Goal: Contribute content

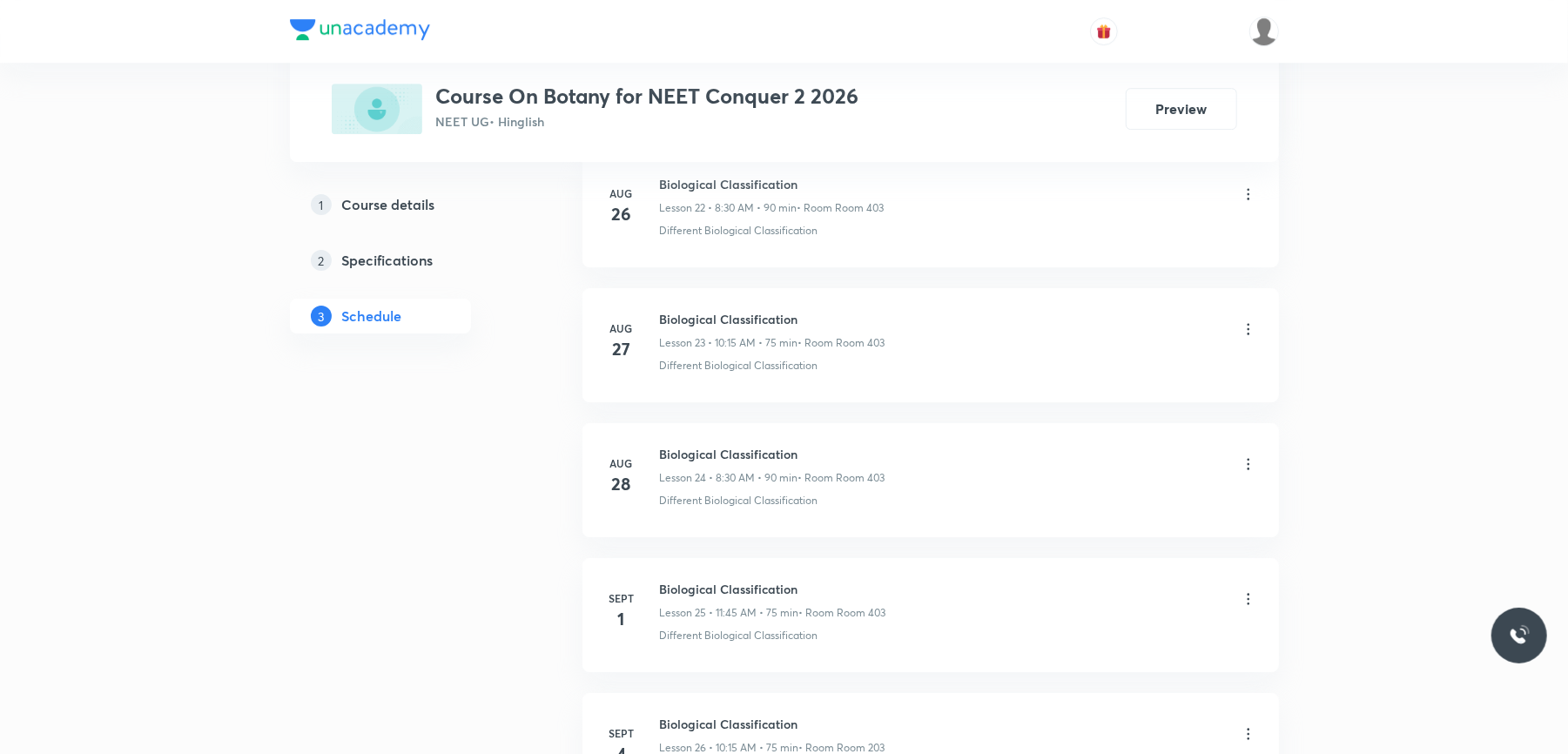
scroll to position [4336, 0]
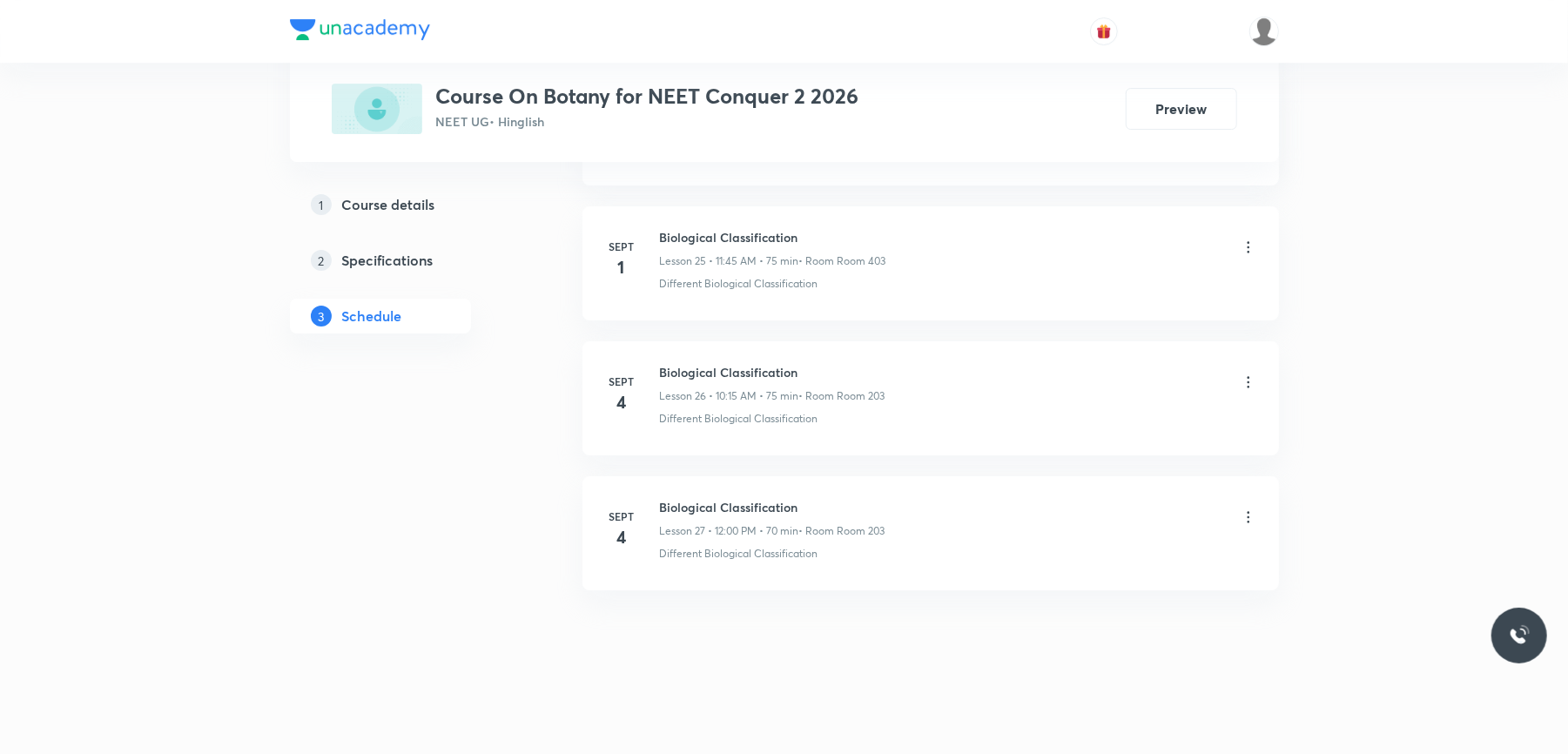
click at [702, 501] on h6 "Biological Classification" at bounding box center [772, 507] width 226 height 19
copy h6 "Biological Classification"
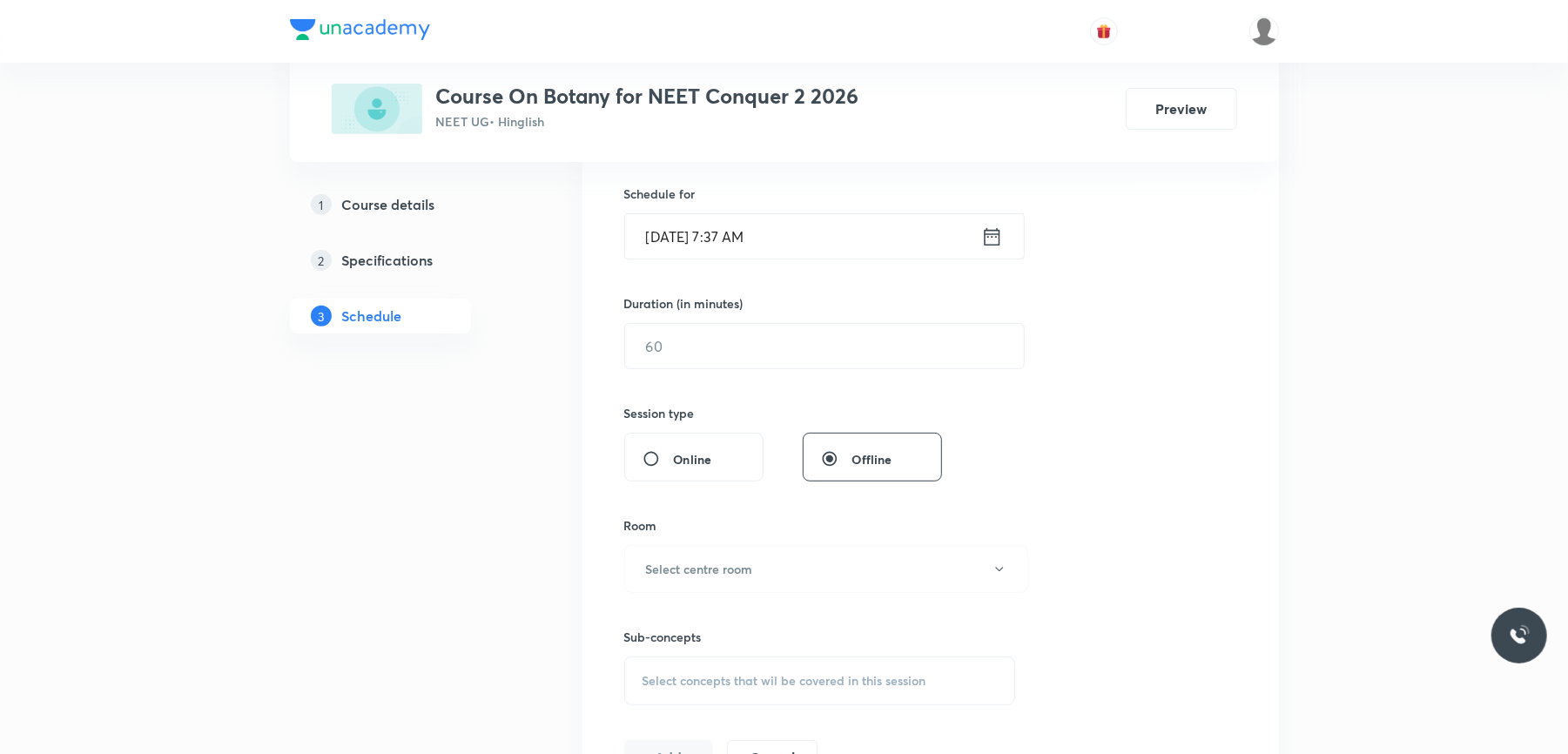
scroll to position [0, 0]
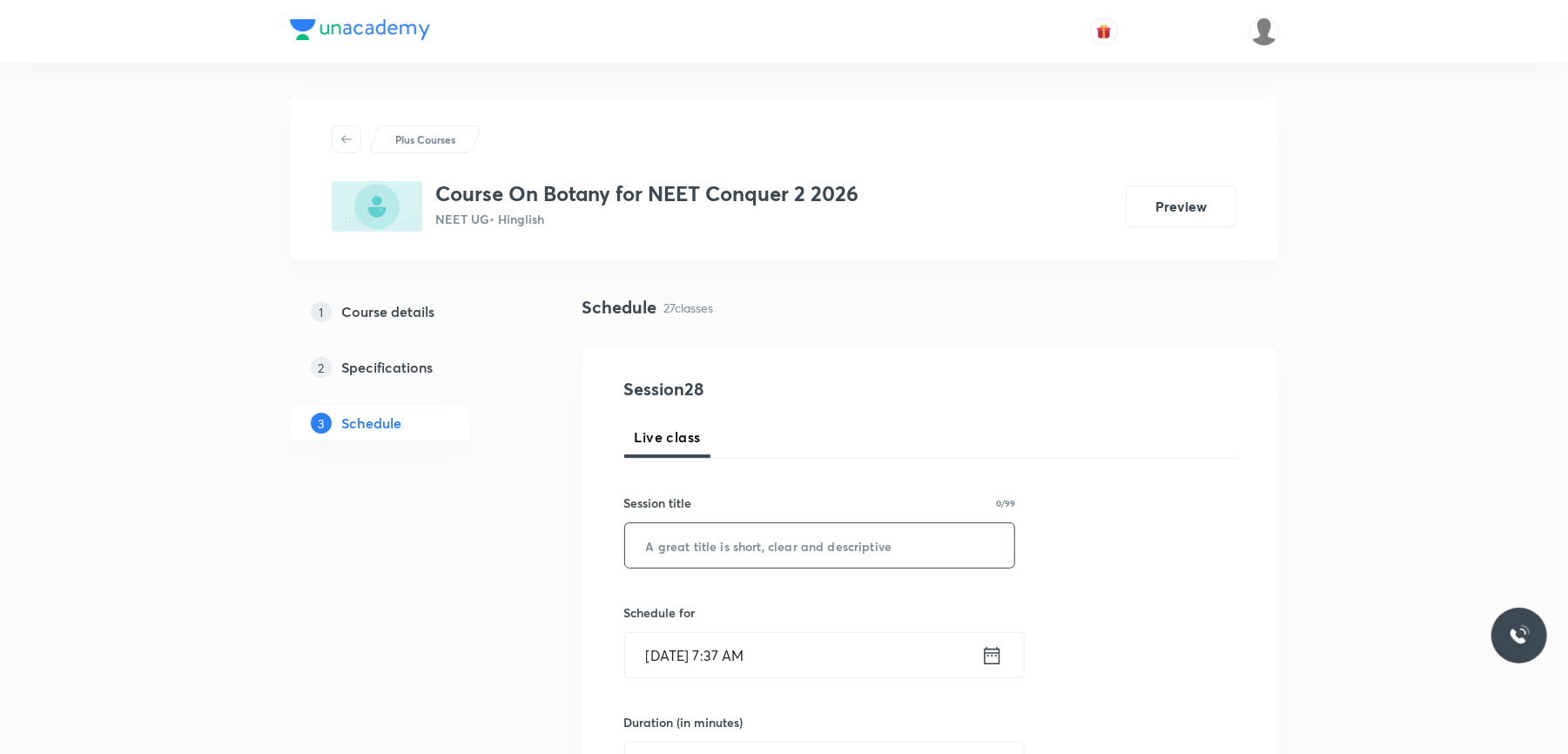
paste input "Biological Classification"
click at [722, 545] on input "text" at bounding box center [820, 545] width 390 height 44
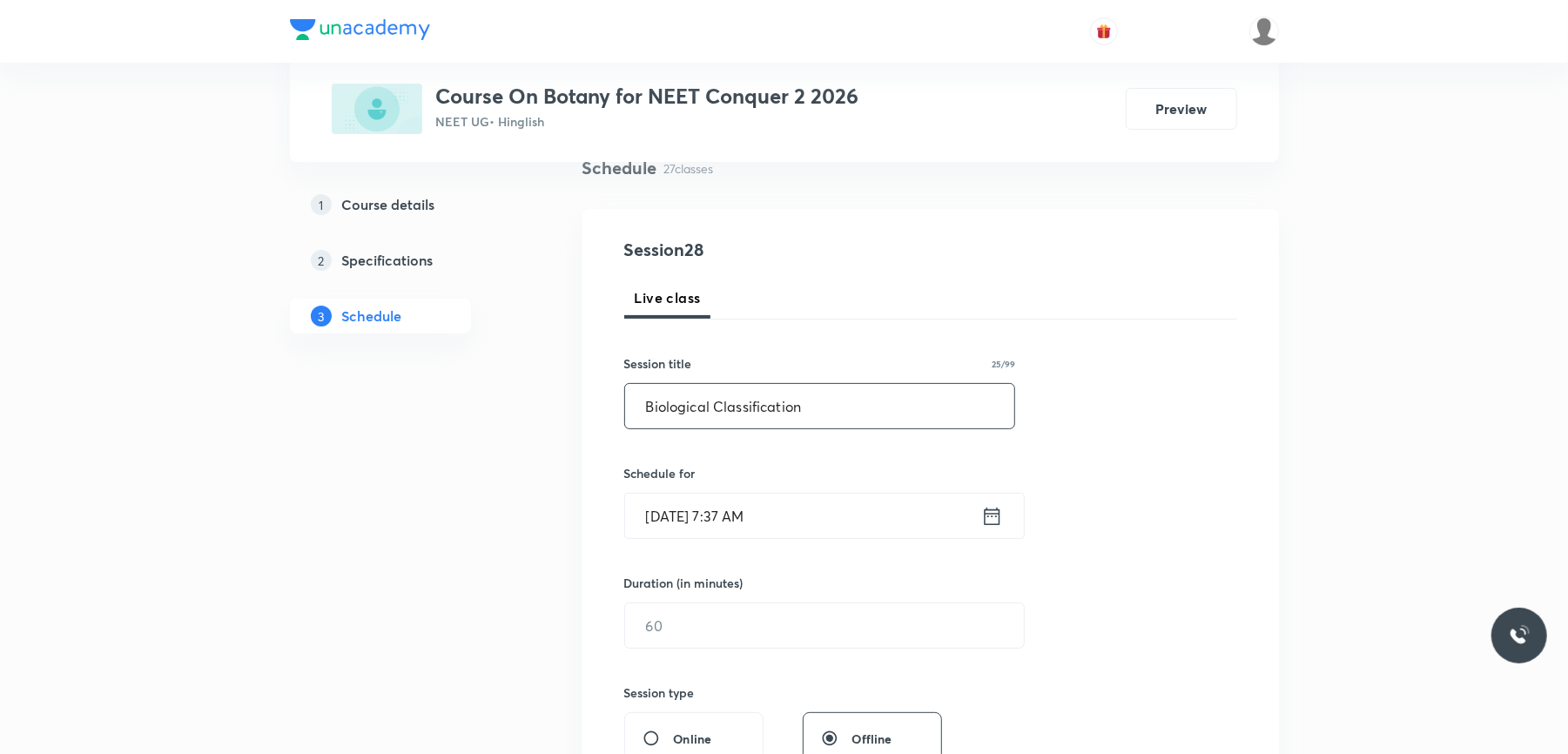
type input "Biological Classification"
click at [817, 520] on input "[DATE] 7:37 AM" at bounding box center [803, 516] width 356 height 44
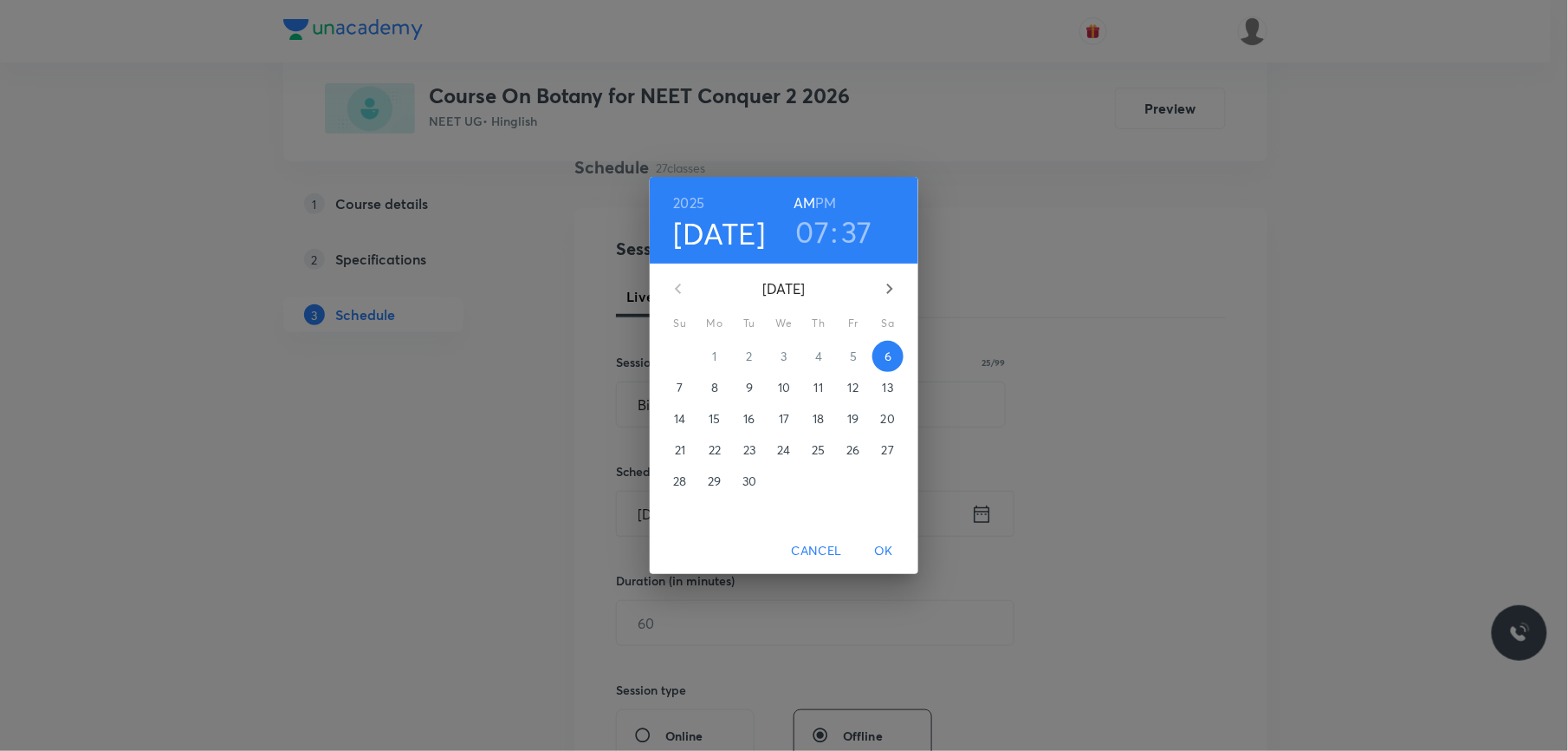
click at [810, 234] on h3 "07" at bounding box center [813, 231] width 33 height 36
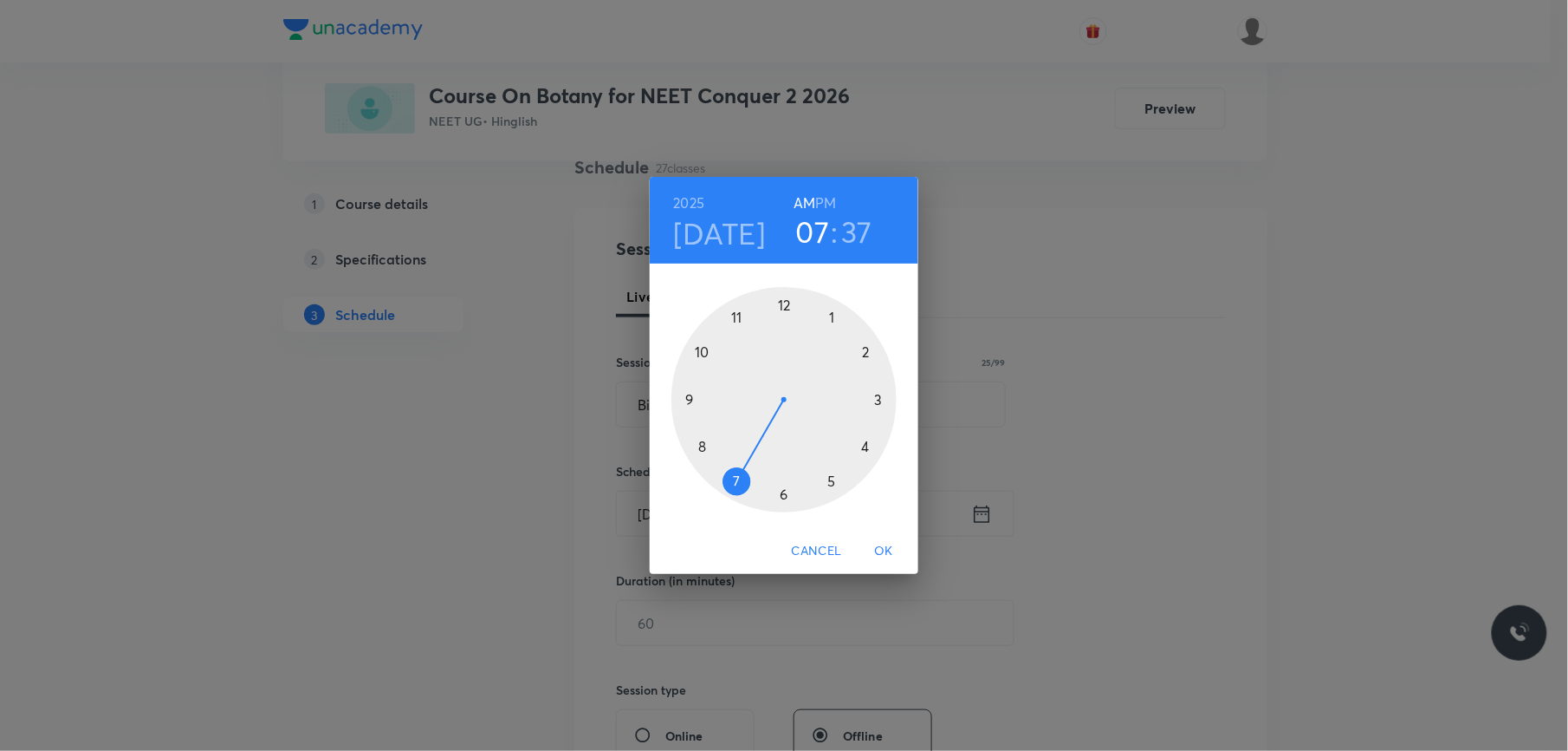
click at [704, 444] on div at bounding box center [784, 400] width 226 height 226
click at [783, 494] on div at bounding box center [784, 400] width 226 height 226
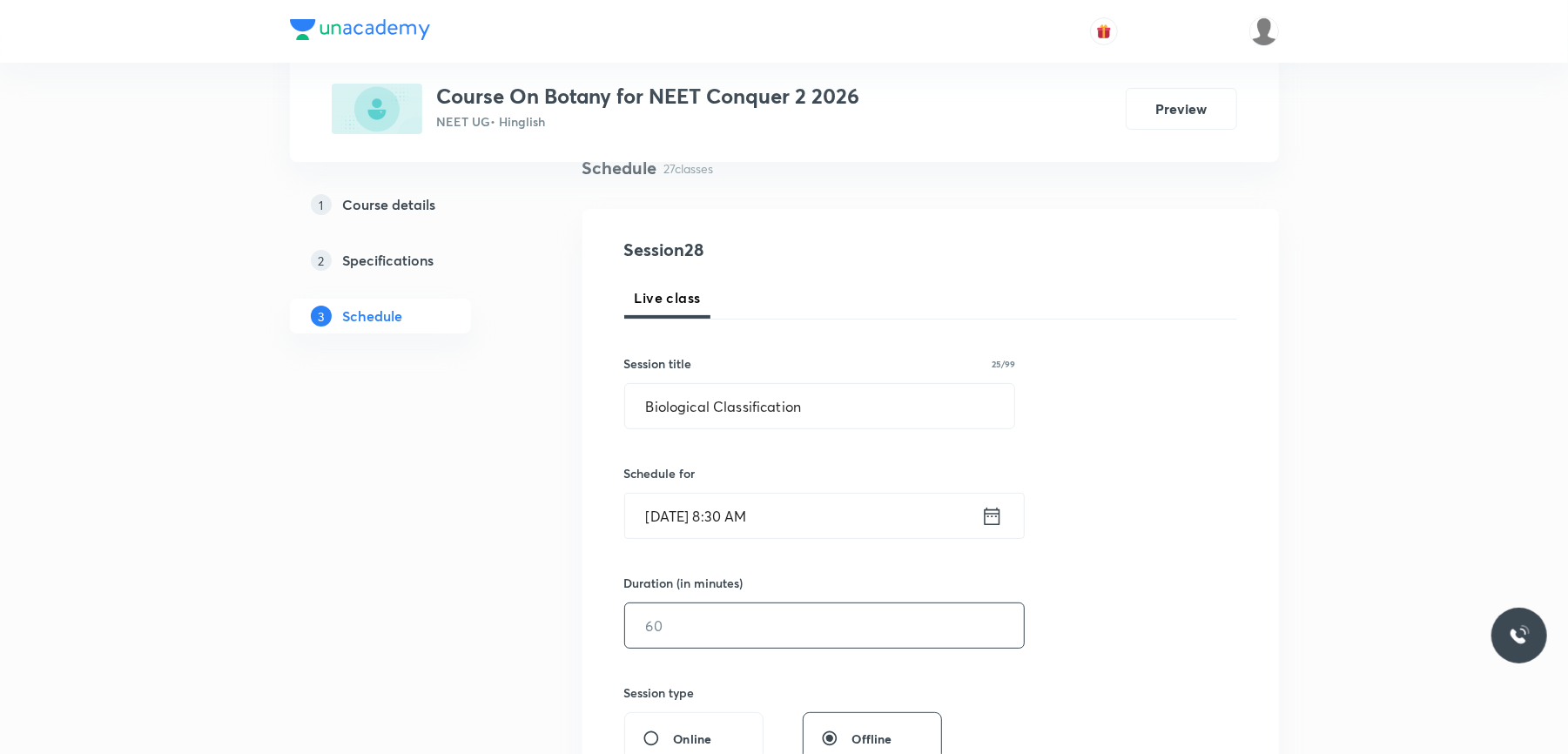
click at [688, 642] on input "text" at bounding box center [824, 626] width 398 height 44
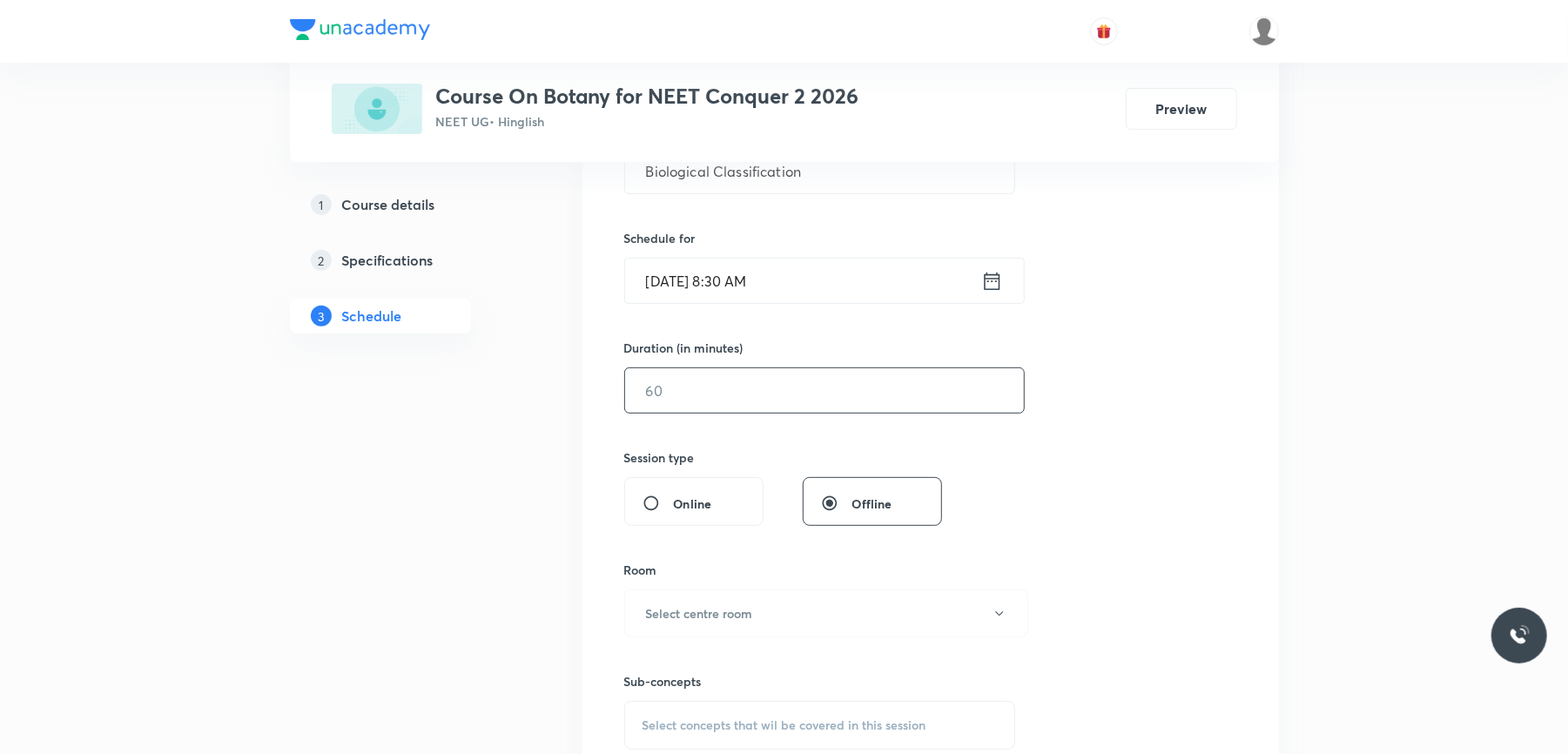
scroll to position [376, 0]
type input "2"
type input "0"
type input "90"
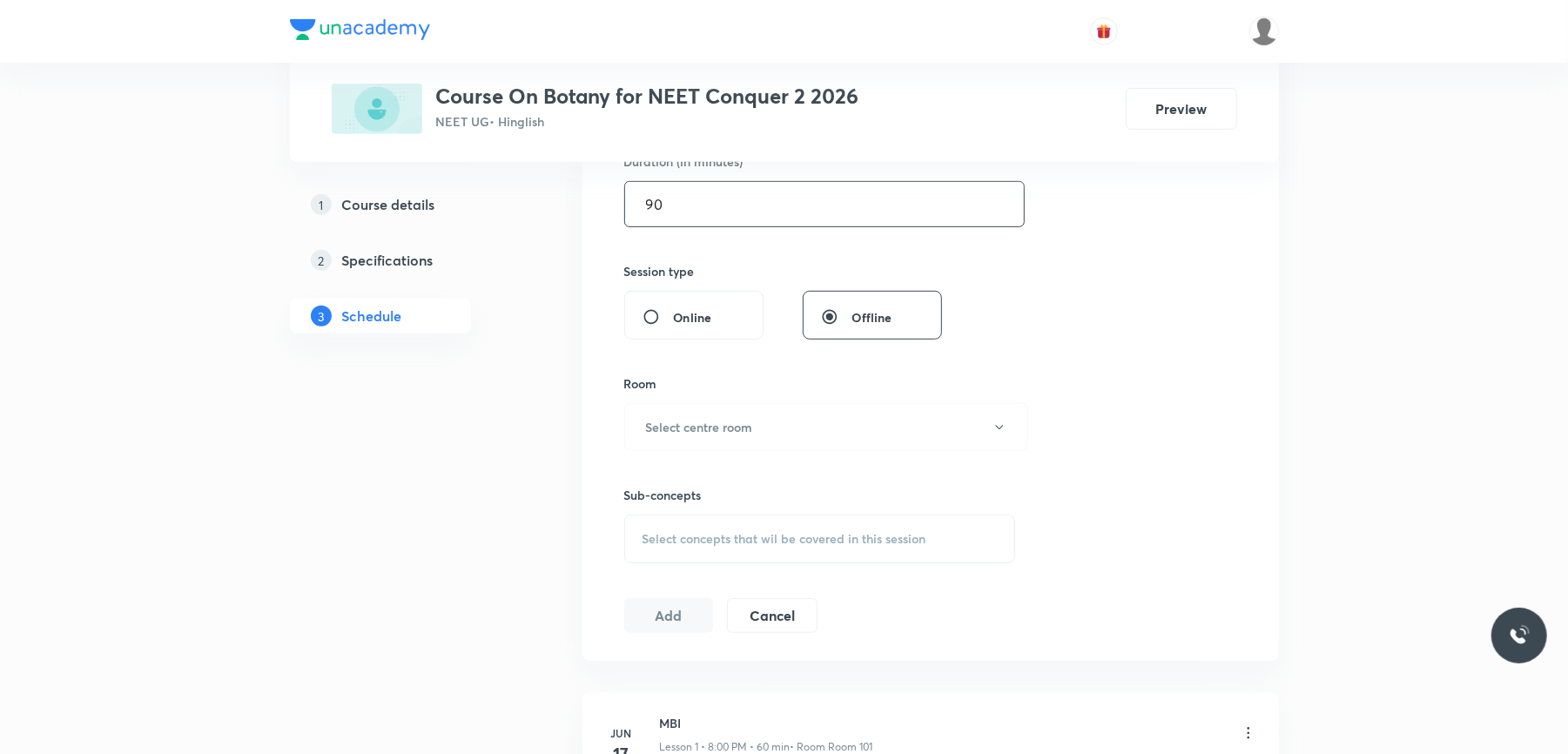
scroll to position [565, 0]
click at [731, 430] on h6 "Select centre room" at bounding box center [699, 422] width 107 height 19
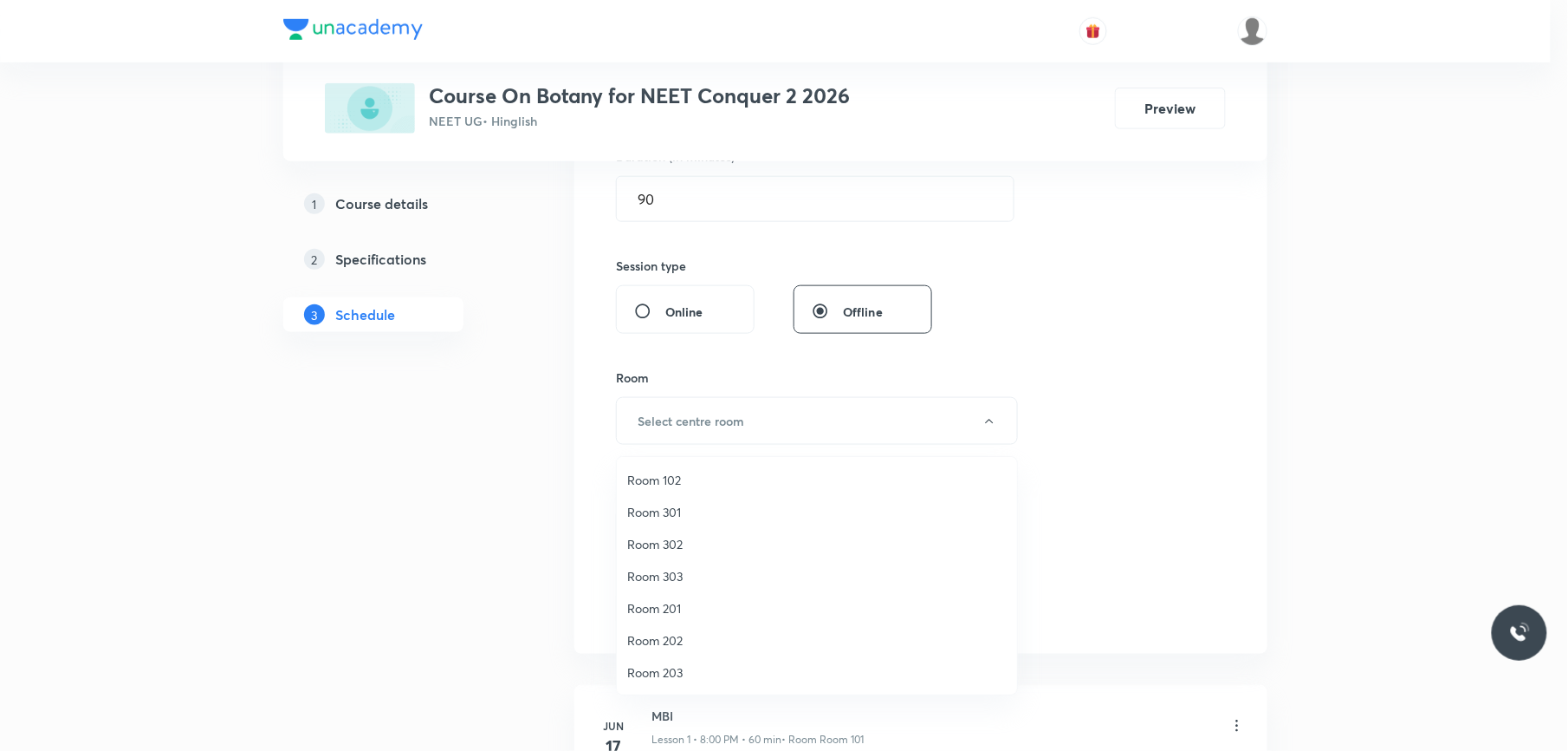
click at [680, 542] on span "Room 302" at bounding box center [817, 544] width 380 height 19
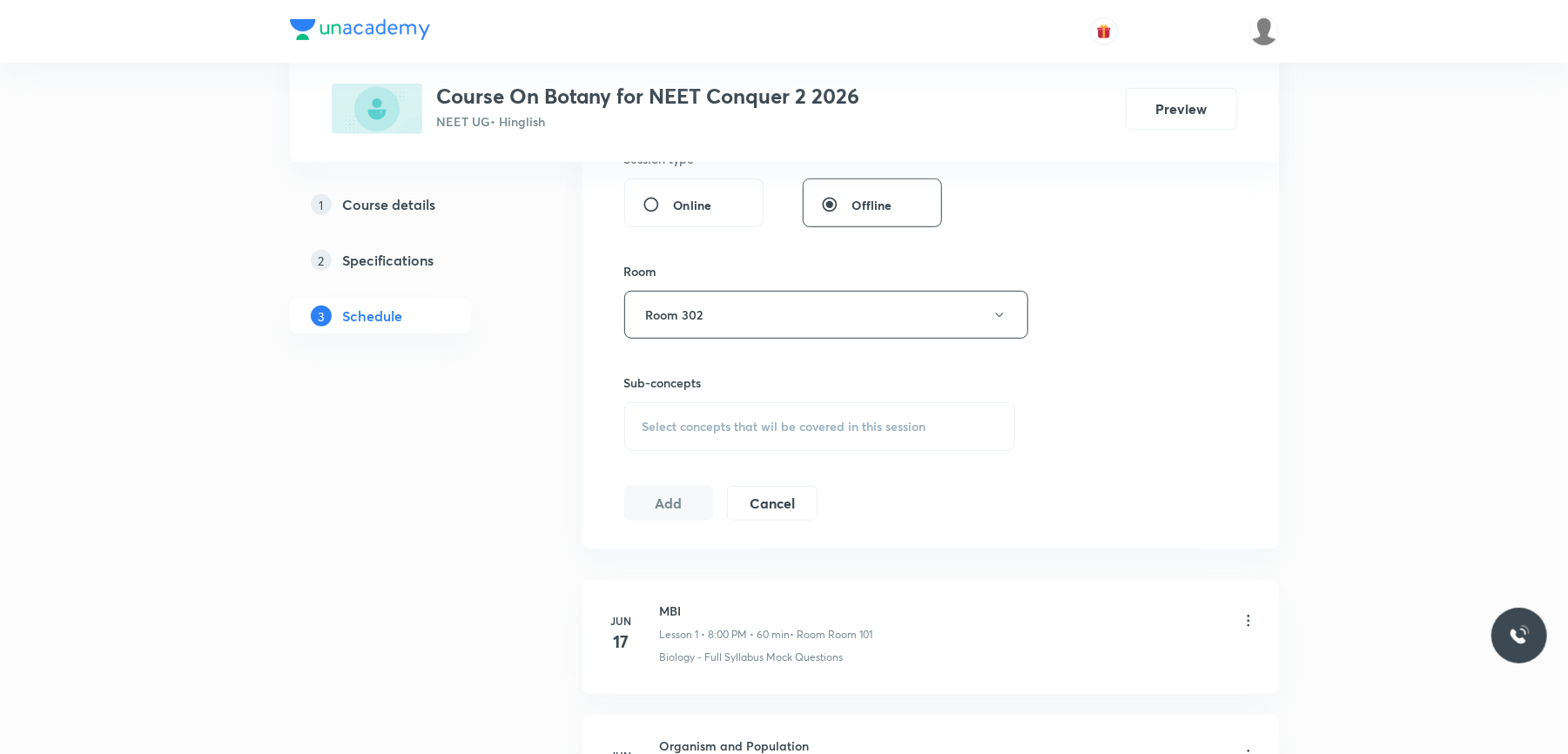
scroll to position [675, 0]
click at [719, 423] on span "Select concepts that wil be covered in this session" at bounding box center [784, 424] width 284 height 14
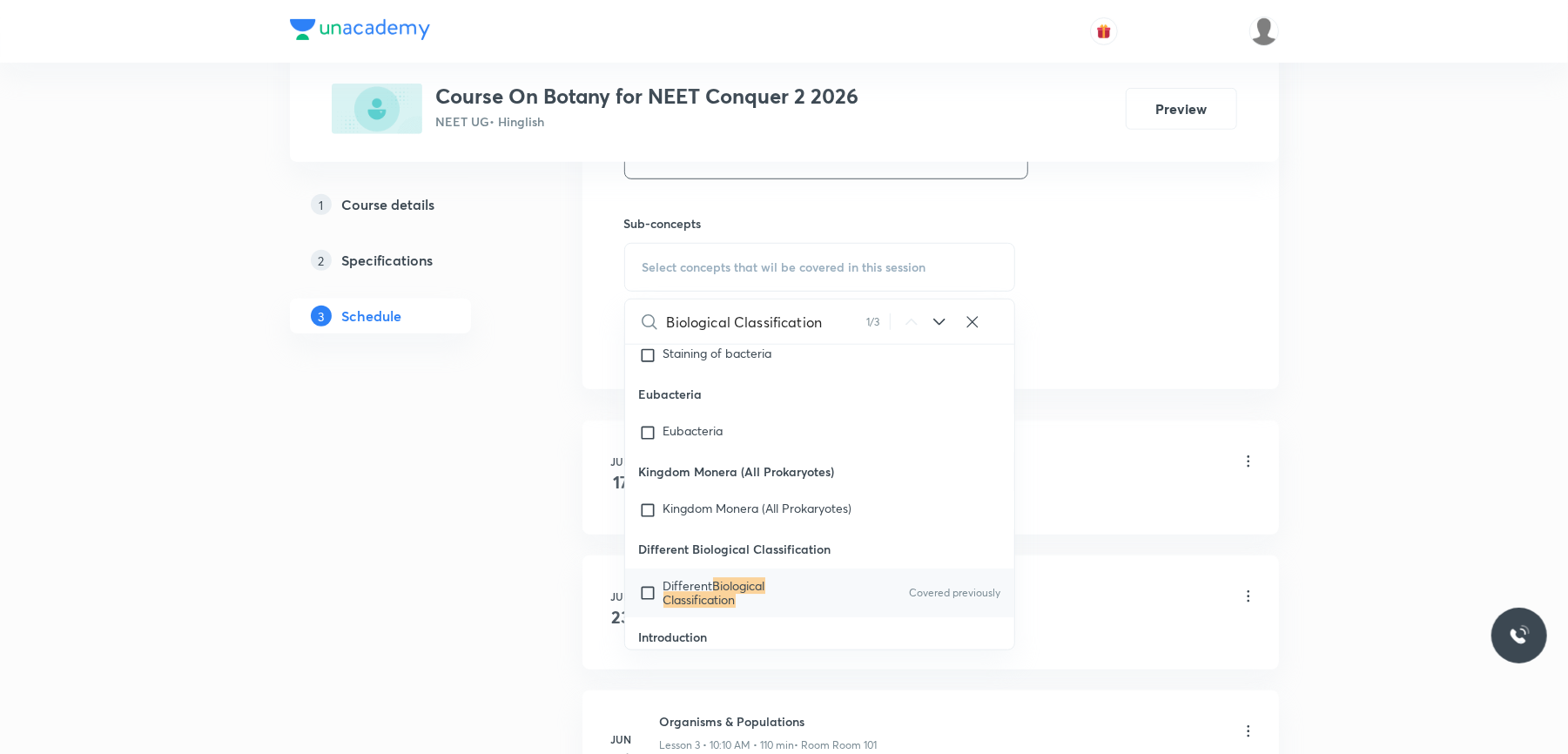
scroll to position [840, 0]
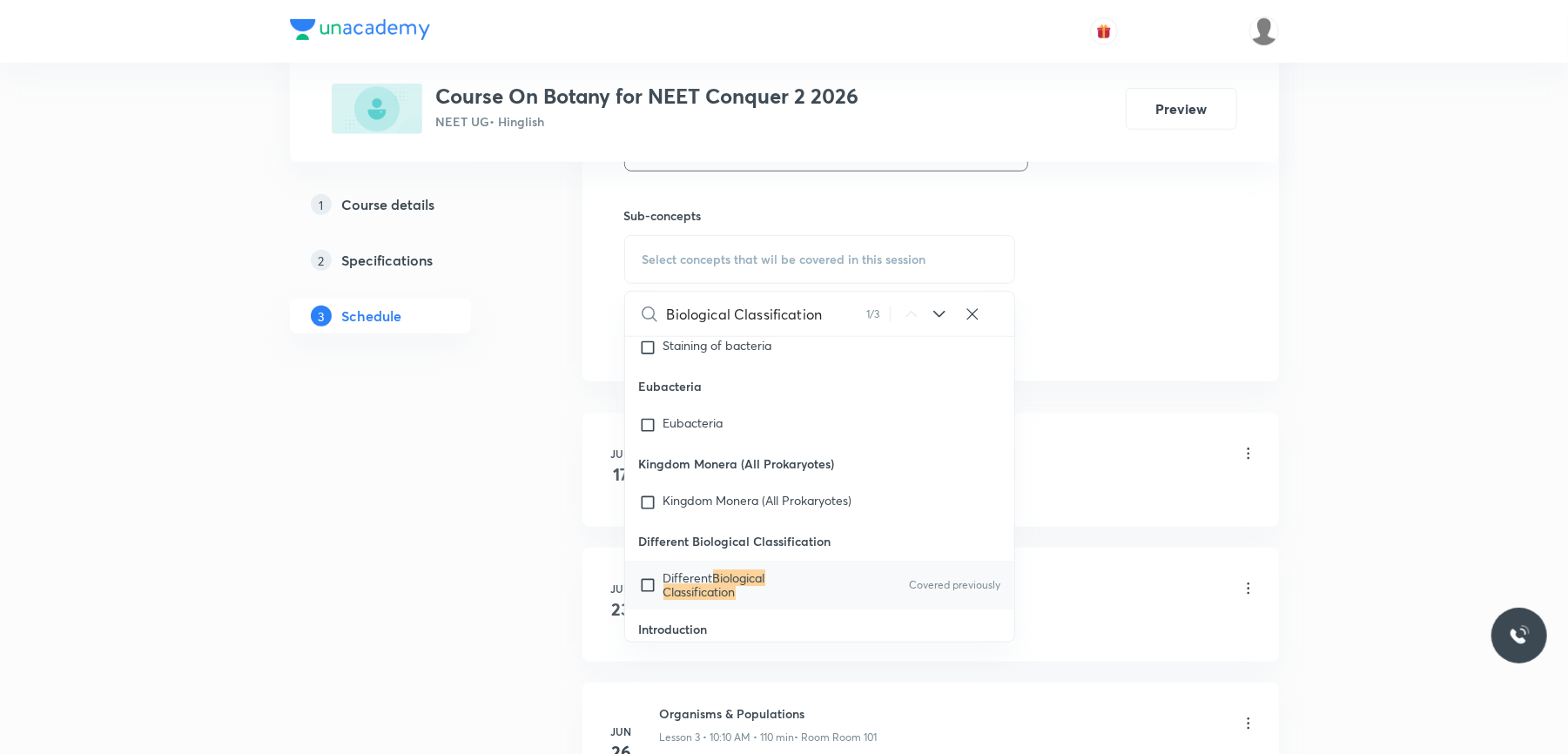
type input "Biological Classification"
click at [650, 571] on input "checkbox" at bounding box center [652, 584] width 25 height 27
checkbox input "true"
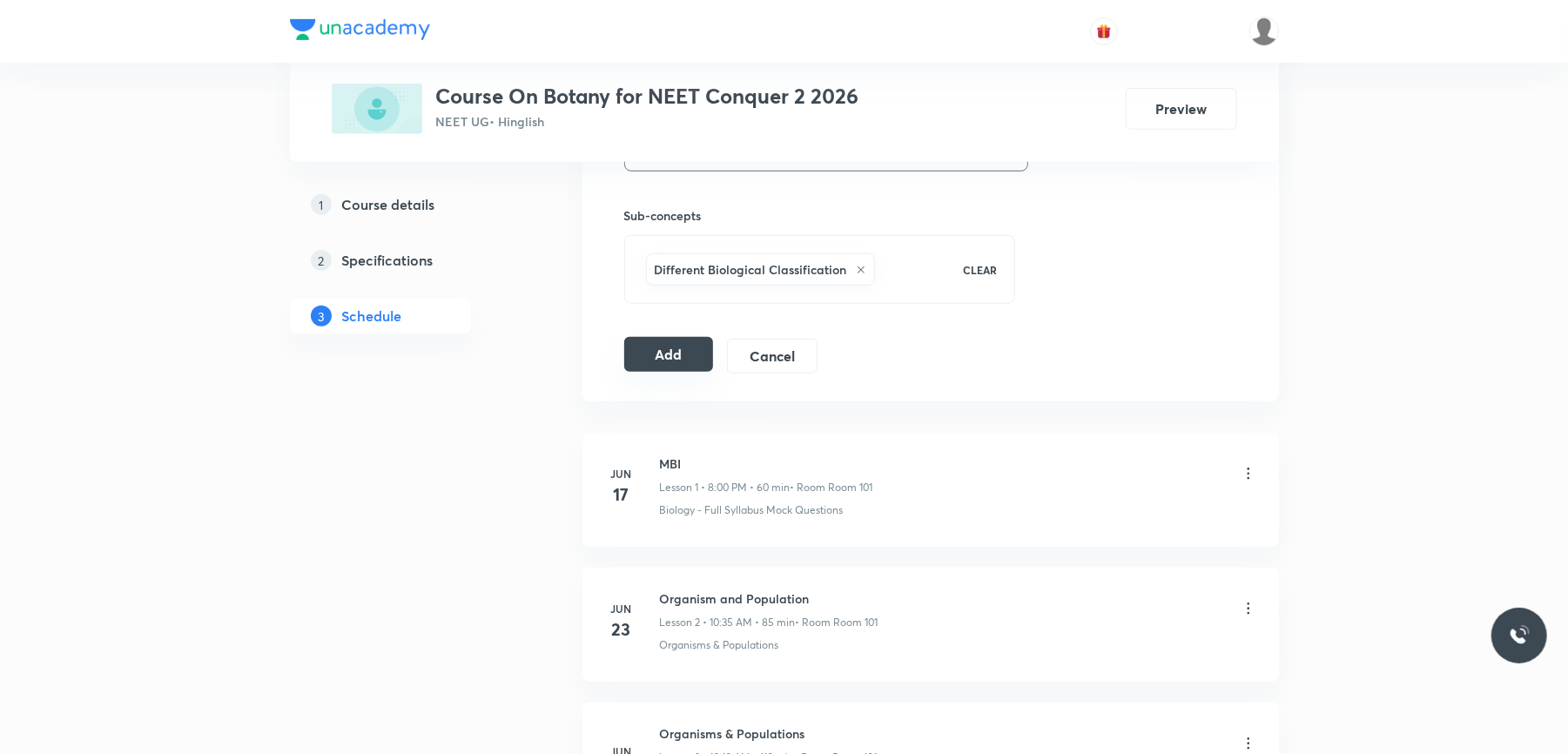
click at [648, 350] on button "Add" at bounding box center [668, 354] width 89 height 35
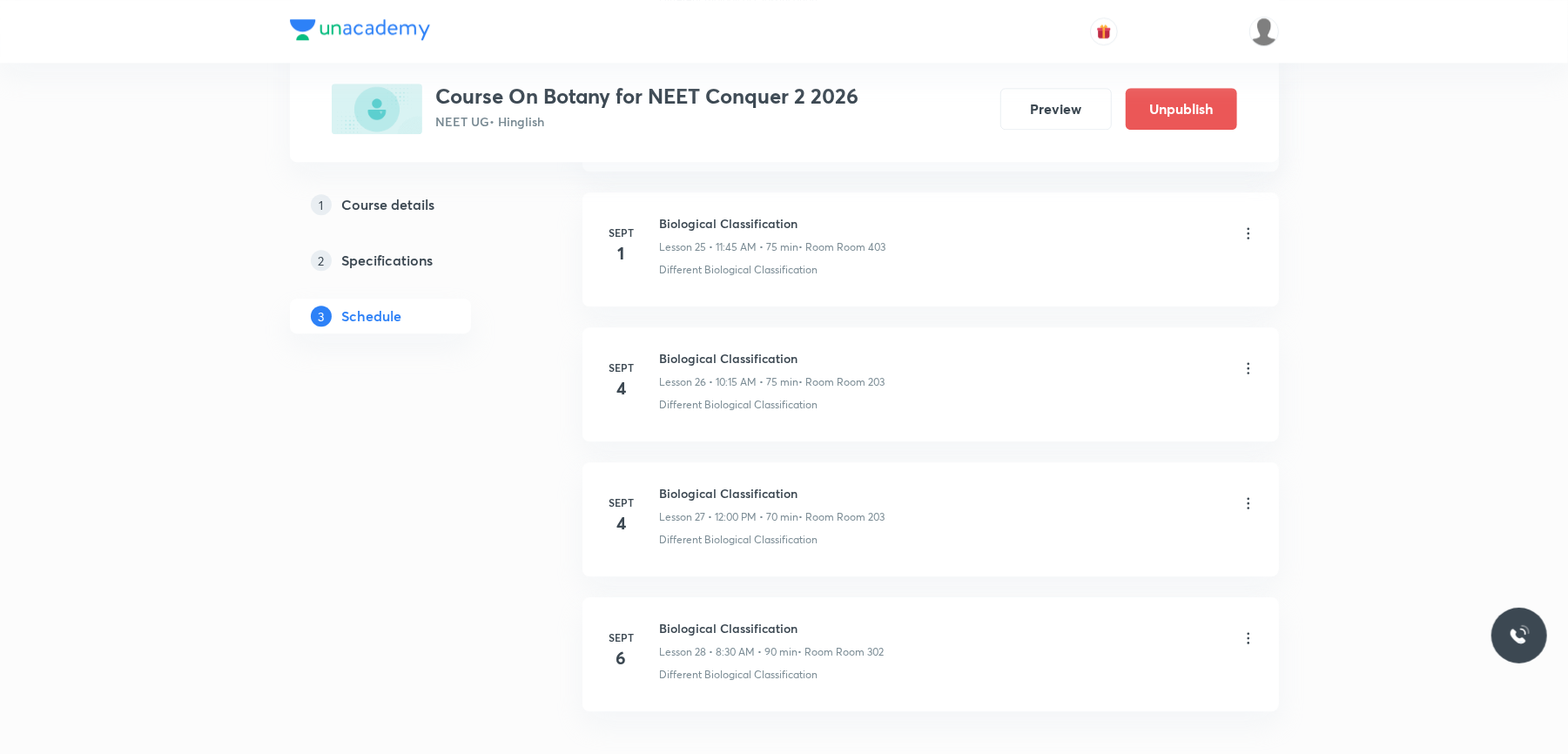
scroll to position [3667, 0]
